Goal: Information Seeking & Learning: Find specific fact

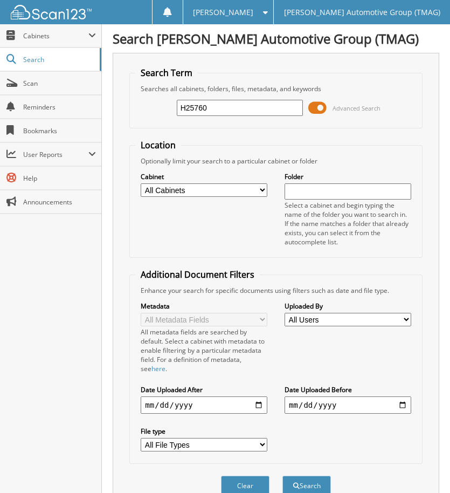
type input "H25760"
click at [283, 476] on button "Search" at bounding box center [307, 486] width 49 height 20
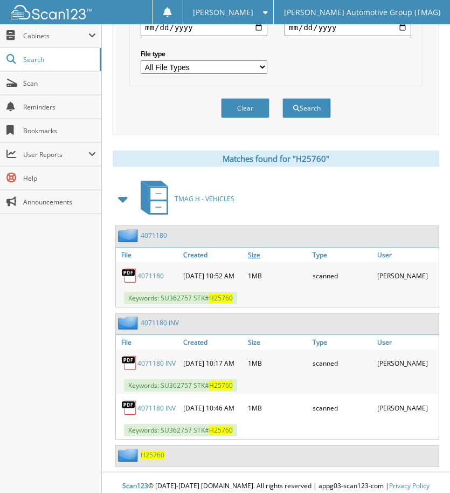
scroll to position [391, 0]
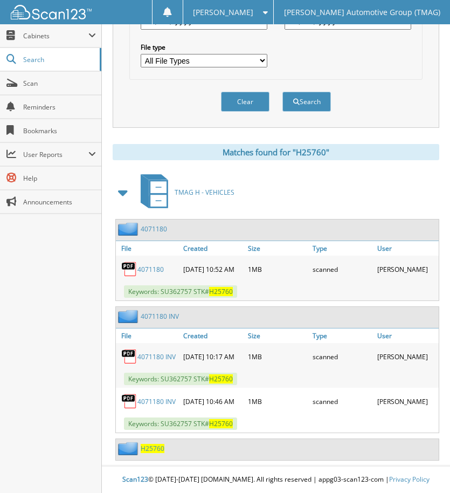
click at [153, 446] on span "H25760" at bounding box center [153, 448] width 24 height 9
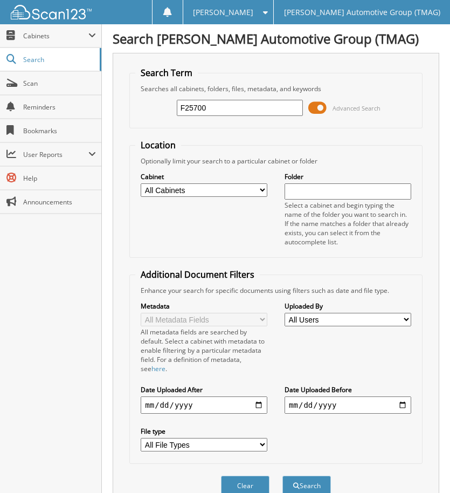
type input "F25700"
click at [283, 476] on button "Search" at bounding box center [307, 486] width 49 height 20
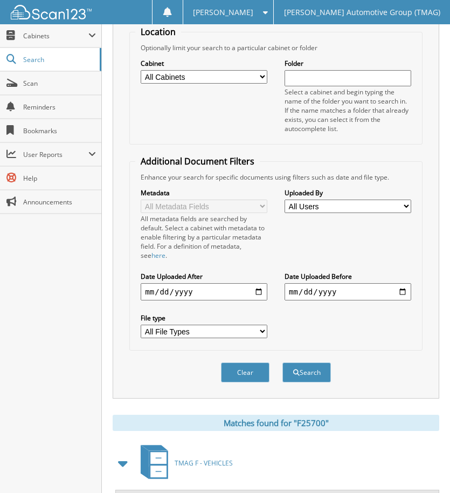
scroll to position [227, 0]
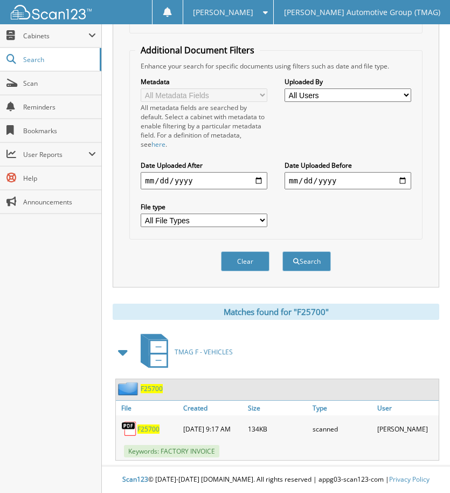
click at [148, 388] on span "F25700" at bounding box center [152, 388] width 22 height 9
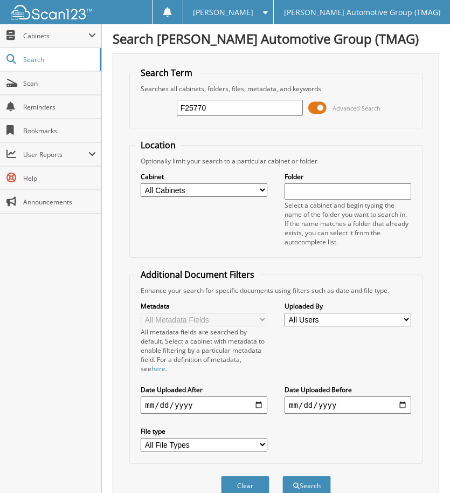
type input "F25770"
click at [283, 476] on button "Search" at bounding box center [307, 486] width 49 height 20
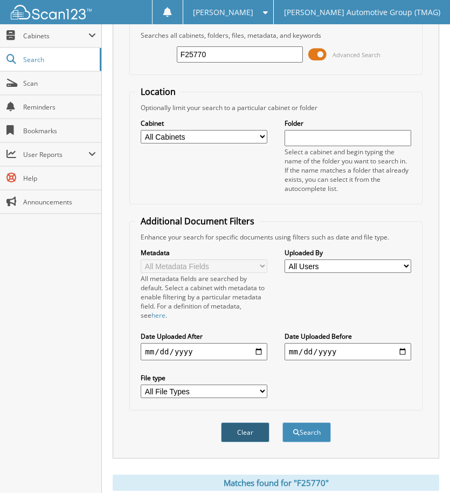
scroll to position [274, 0]
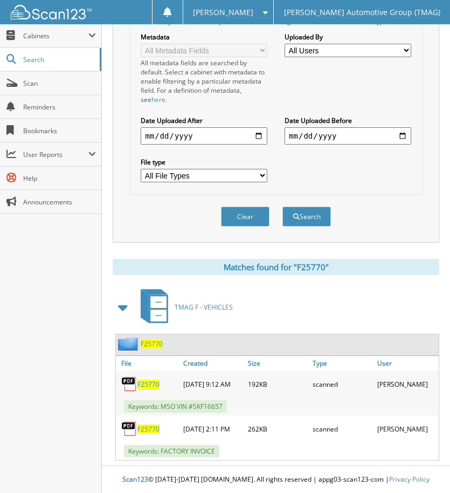
click at [155, 343] on span "F25770" at bounding box center [152, 343] width 22 height 9
